Goal: Transaction & Acquisition: Download file/media

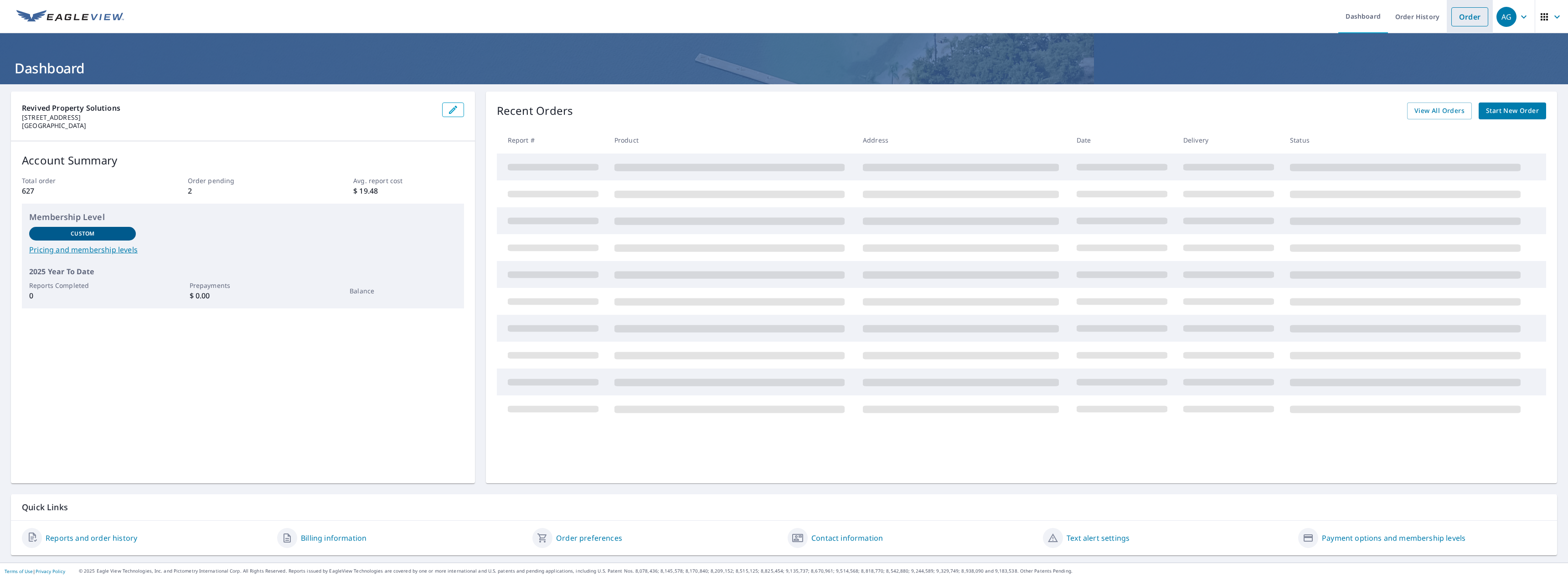
click at [1452, 17] on link "Order" at bounding box center [1469, 16] width 37 height 19
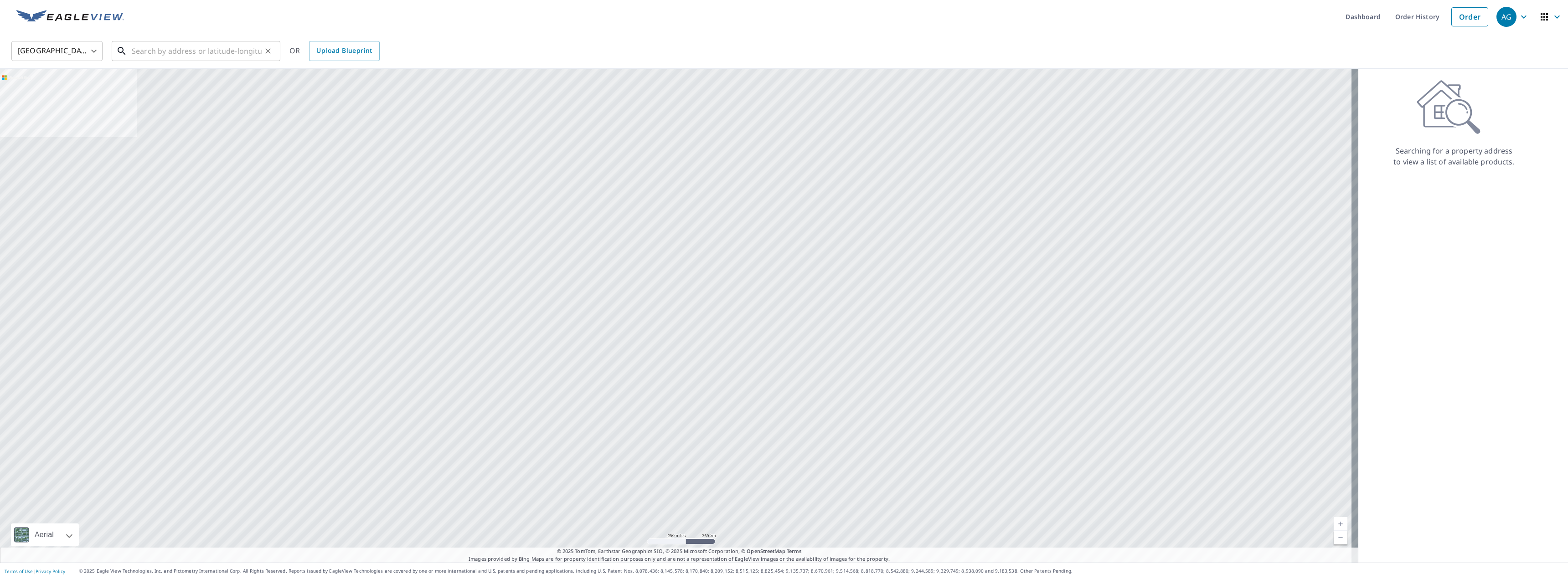
click at [213, 49] on input "text" at bounding box center [196, 51] width 130 height 26
click at [1426, 15] on link "Order History" at bounding box center [1417, 16] width 59 height 33
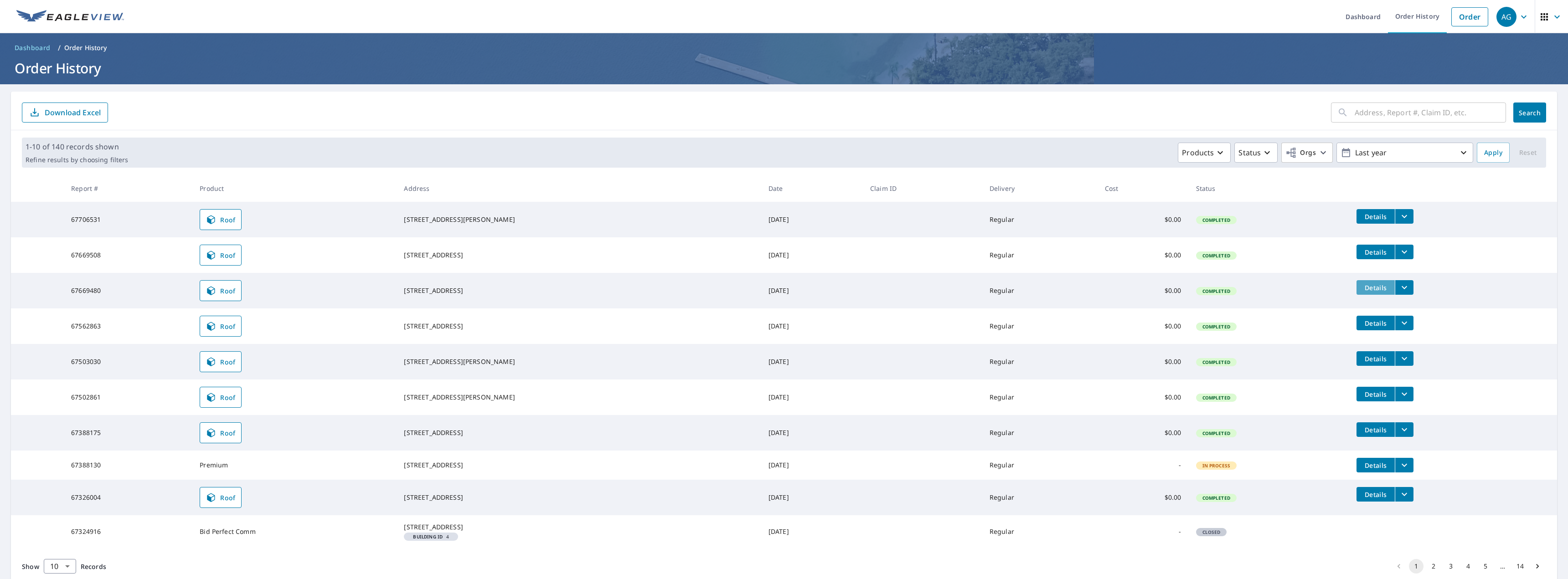
click at [1362, 288] on span "Details" at bounding box center [1376, 288] width 27 height 9
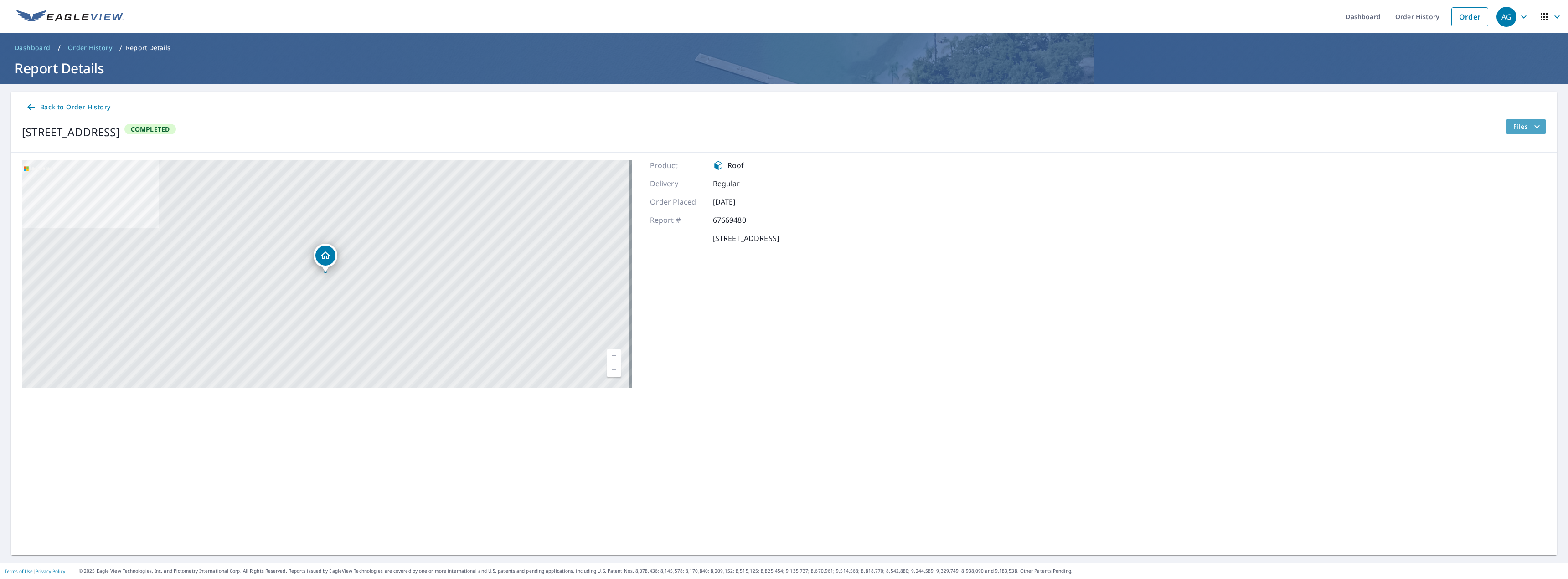
click at [1520, 125] on span "Files" at bounding box center [1528, 127] width 29 height 11
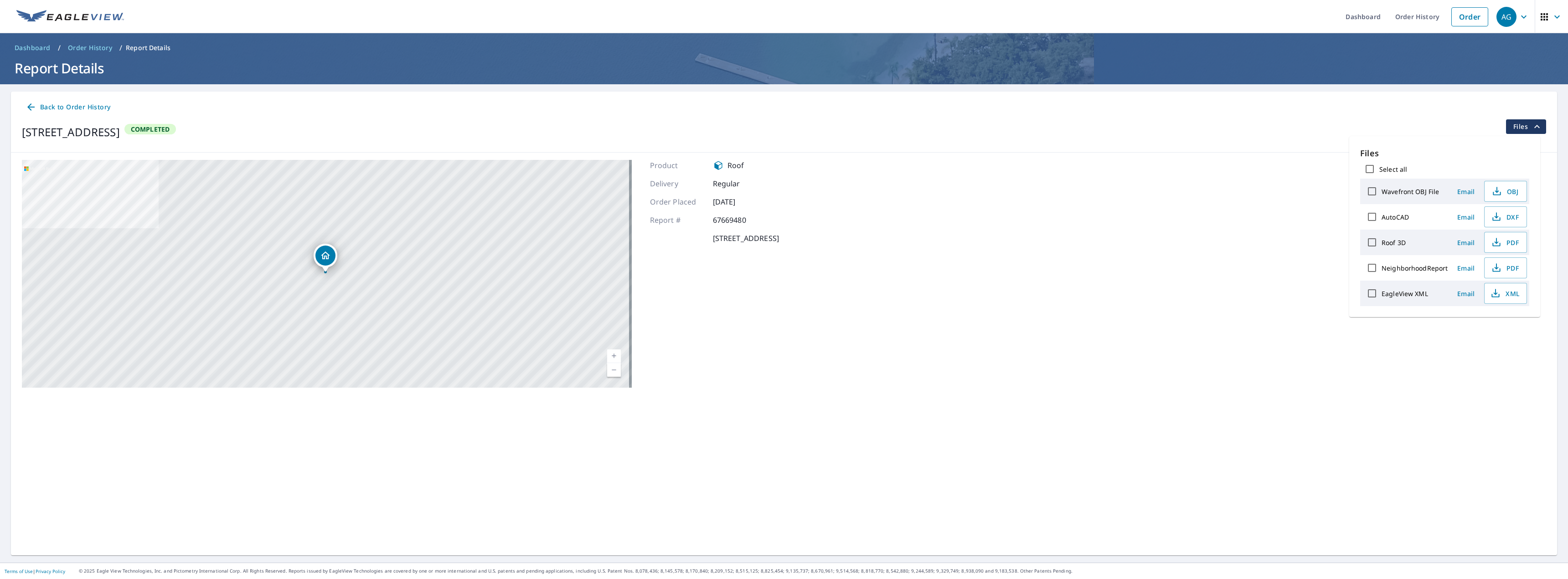
click at [984, 252] on div "[STREET_ADDRESS] Aerial Road A standard road map Aerial A detailed look from ab…" at bounding box center [784, 274] width 1546 height 242
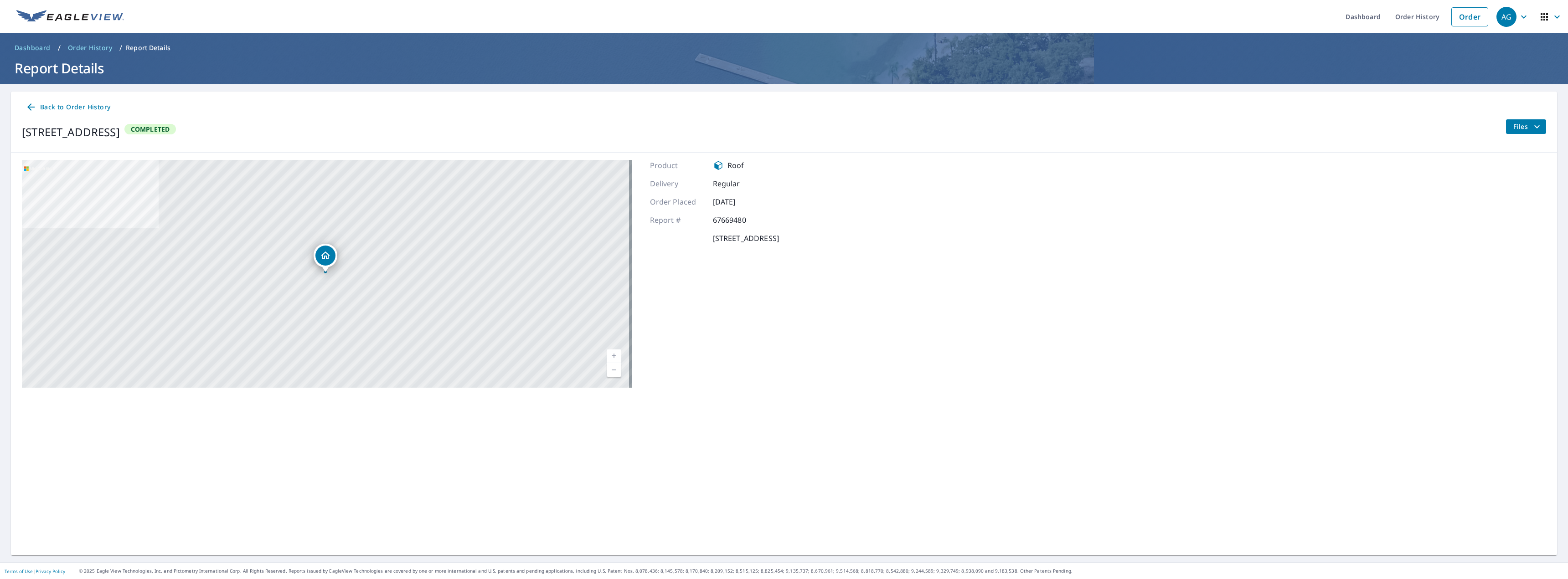
click at [1519, 132] on button "Files" at bounding box center [1525, 127] width 41 height 15
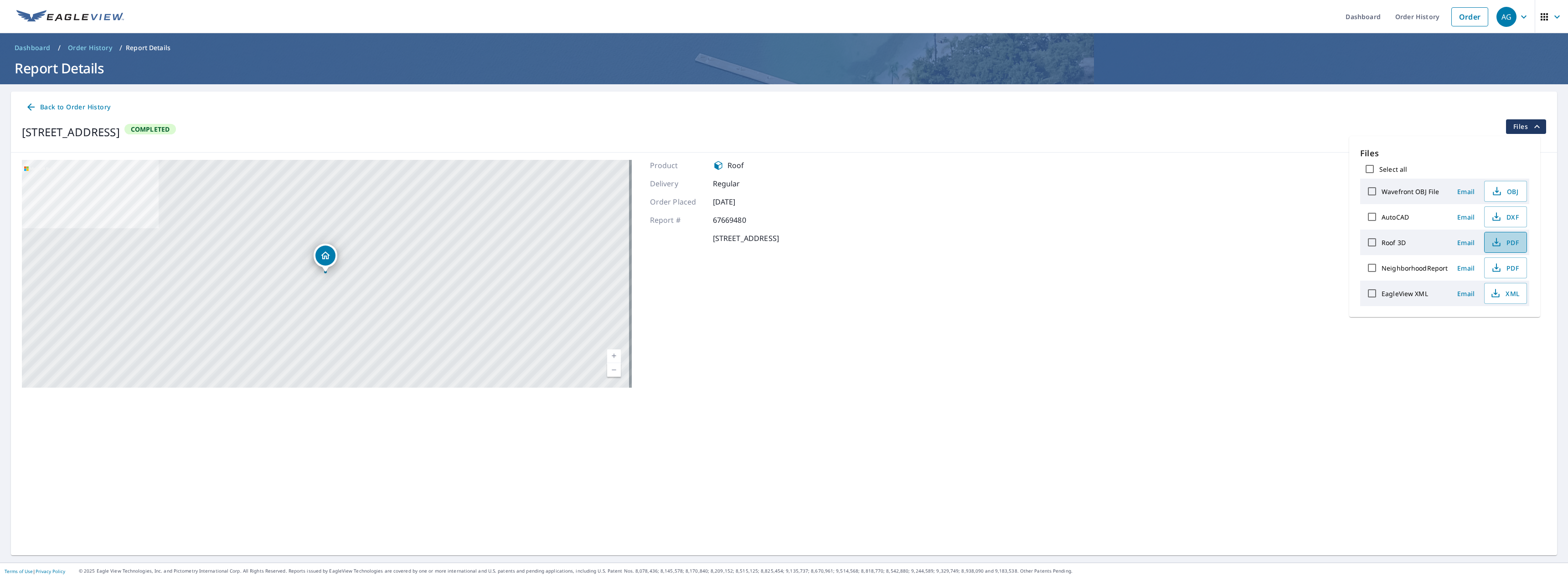
click at [1500, 241] on icon "button" at bounding box center [1496, 242] width 11 height 11
click at [1510, 242] on span "PDF" at bounding box center [1505, 242] width 29 height 11
